Goal: Check status: Check status

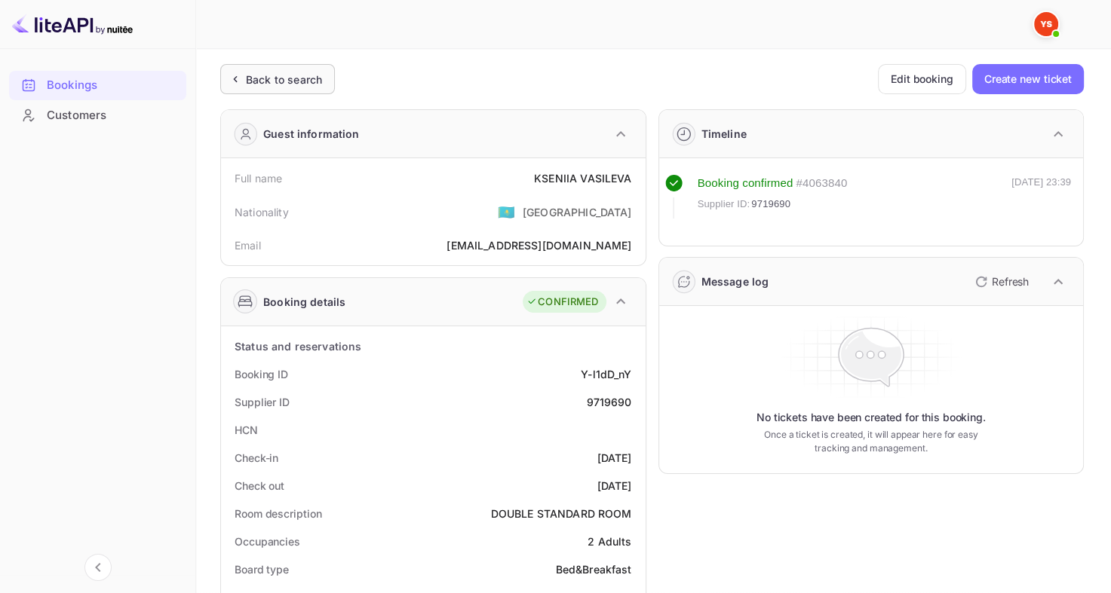
click at [262, 75] on div "Back to search" at bounding box center [284, 80] width 76 height 16
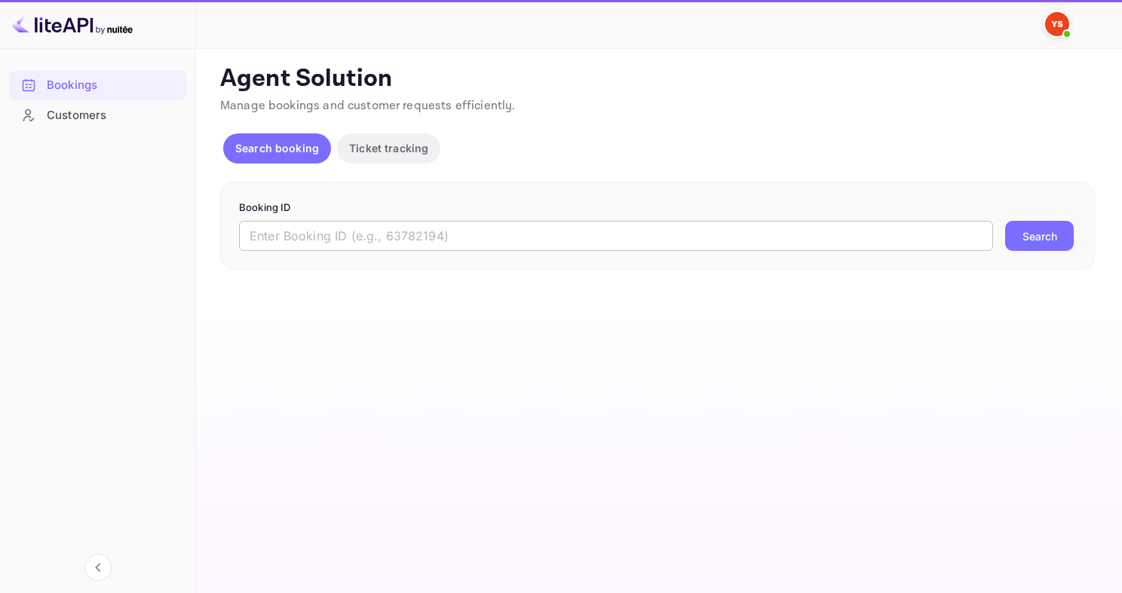
click at [303, 223] on input "text" at bounding box center [616, 236] width 754 height 30
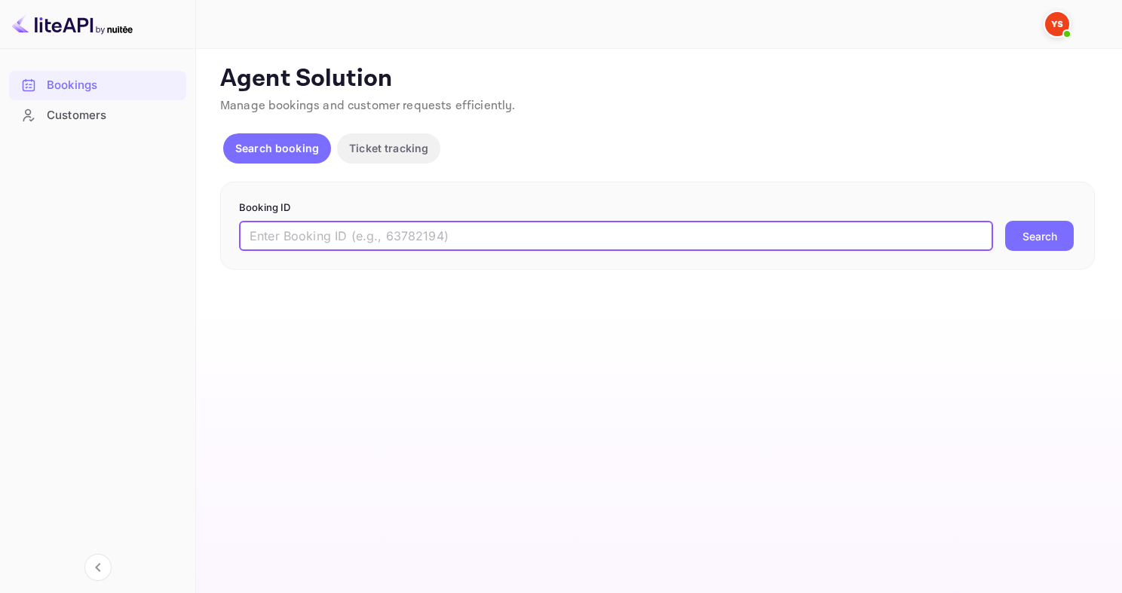
paste input "9580584"
type input "9580584"
click at [1005, 221] on button "Search" at bounding box center [1039, 236] width 69 height 30
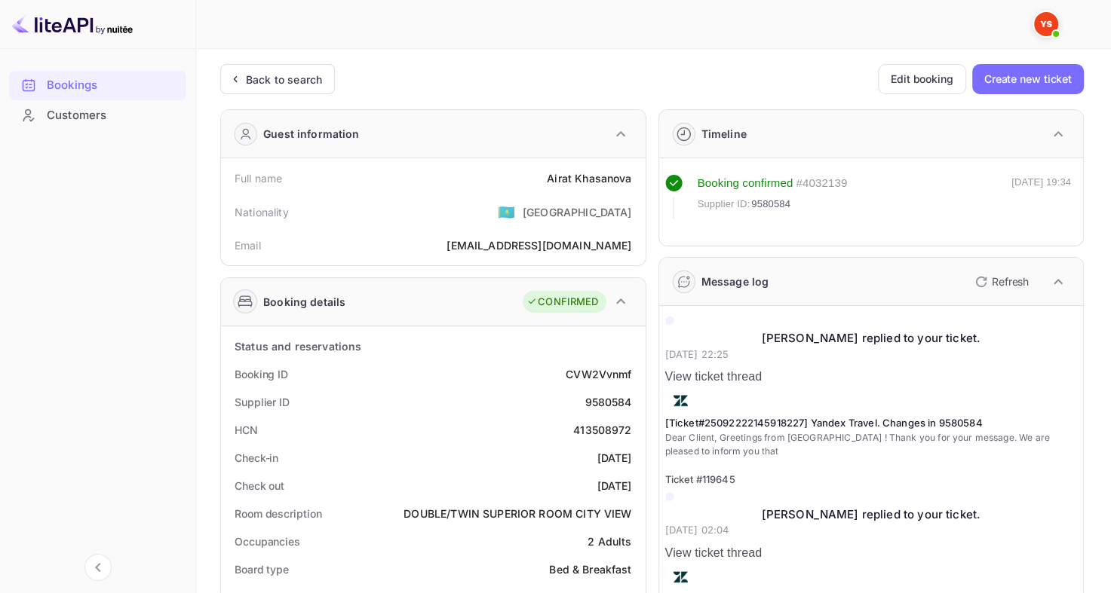
click at [289, 80] on div "Back to search" at bounding box center [284, 80] width 76 height 16
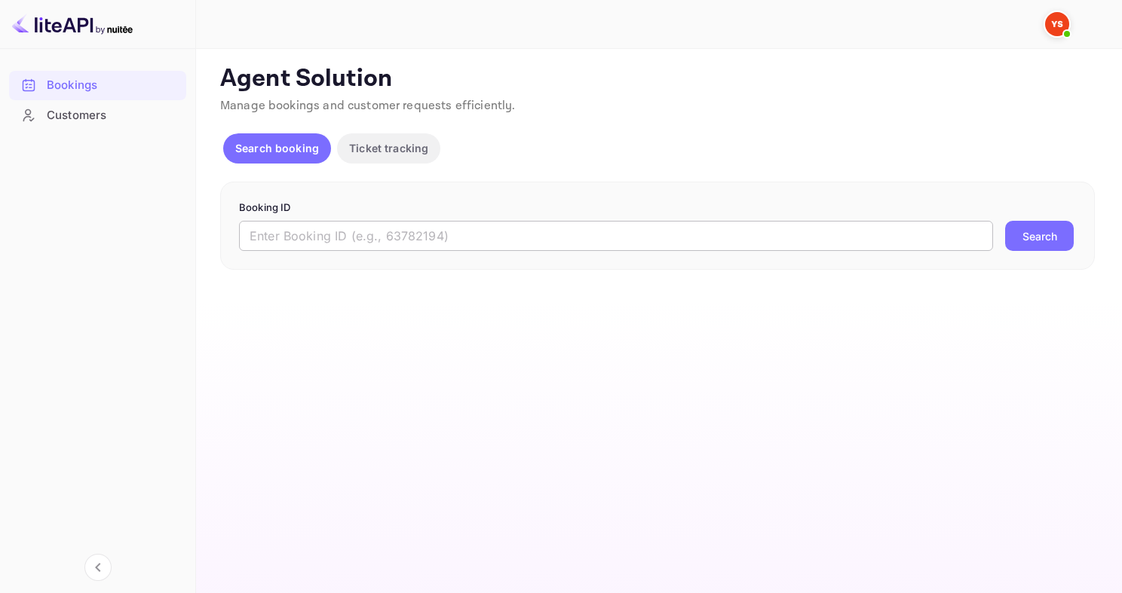
click at [449, 244] on input "text" at bounding box center [616, 236] width 754 height 30
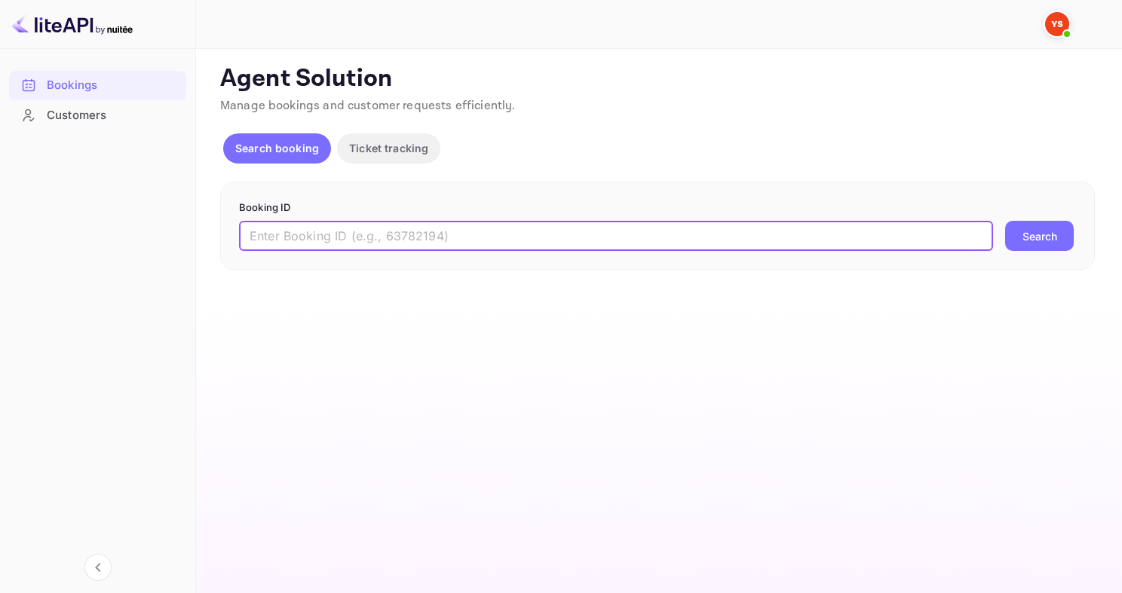
paste input "9633059"
type input "9633059"
click at [1005, 221] on button "Search" at bounding box center [1039, 236] width 69 height 30
